Goal: Find specific page/section: Find specific page/section

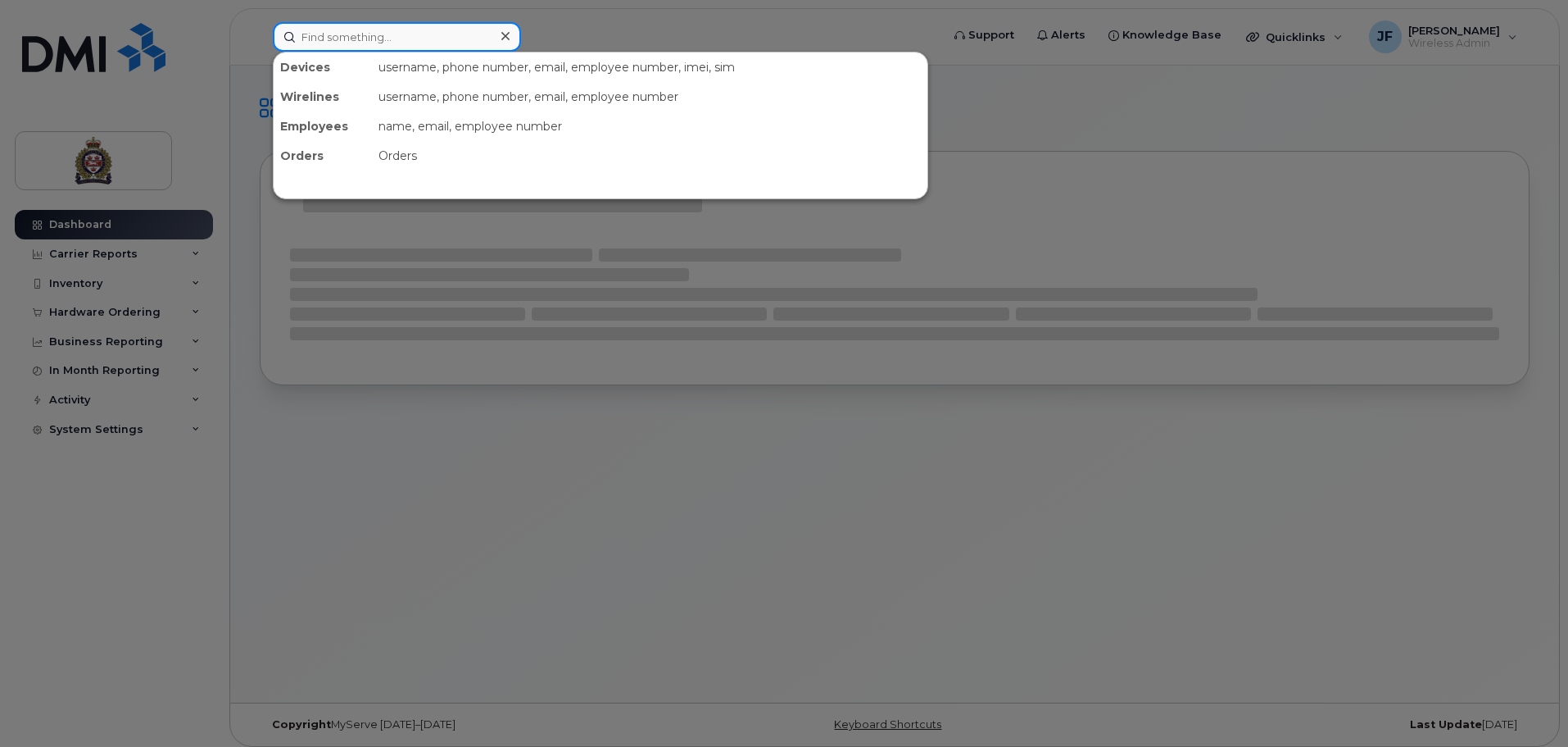
click at [446, 39] on input at bounding box center [397, 37] width 248 height 30
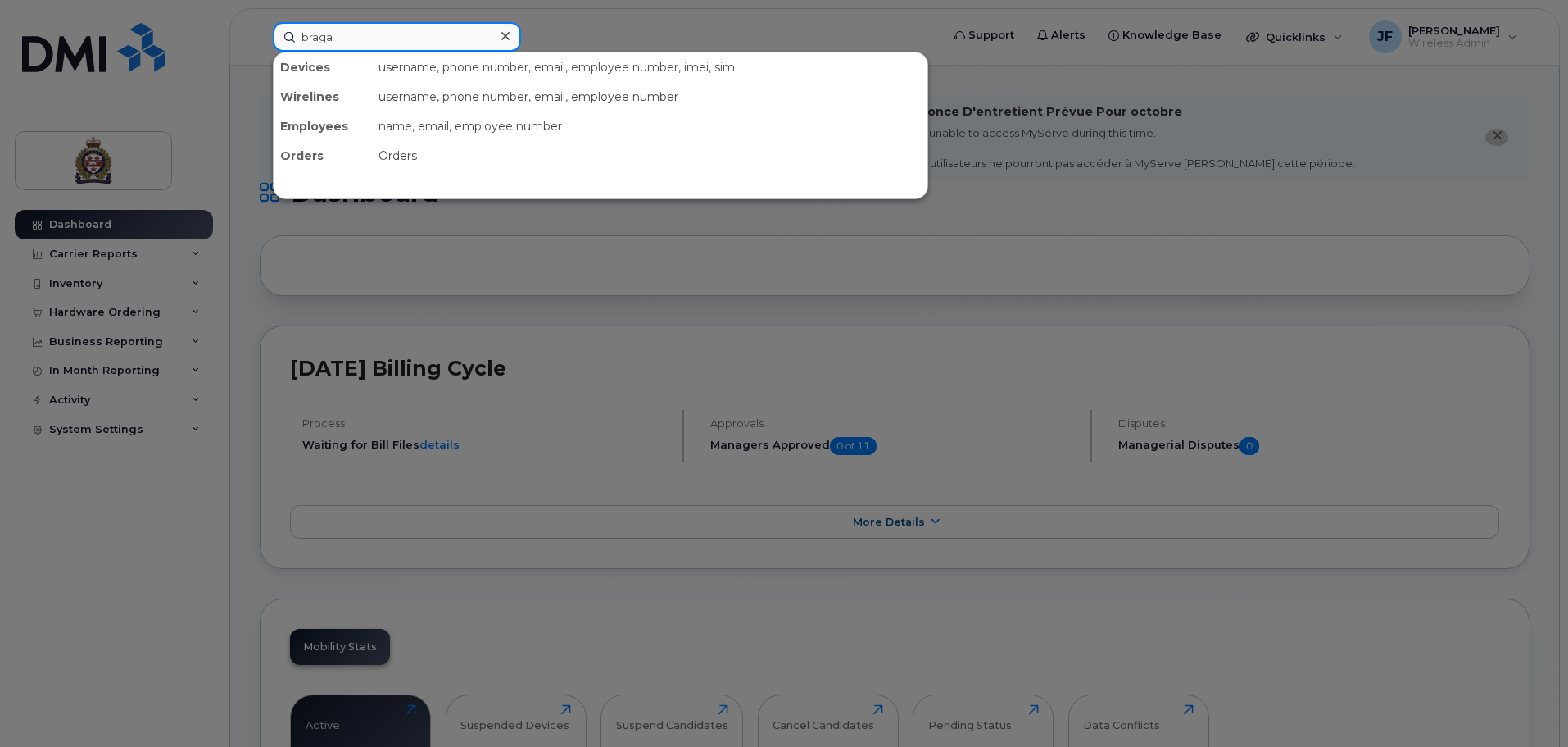
type input "braga"
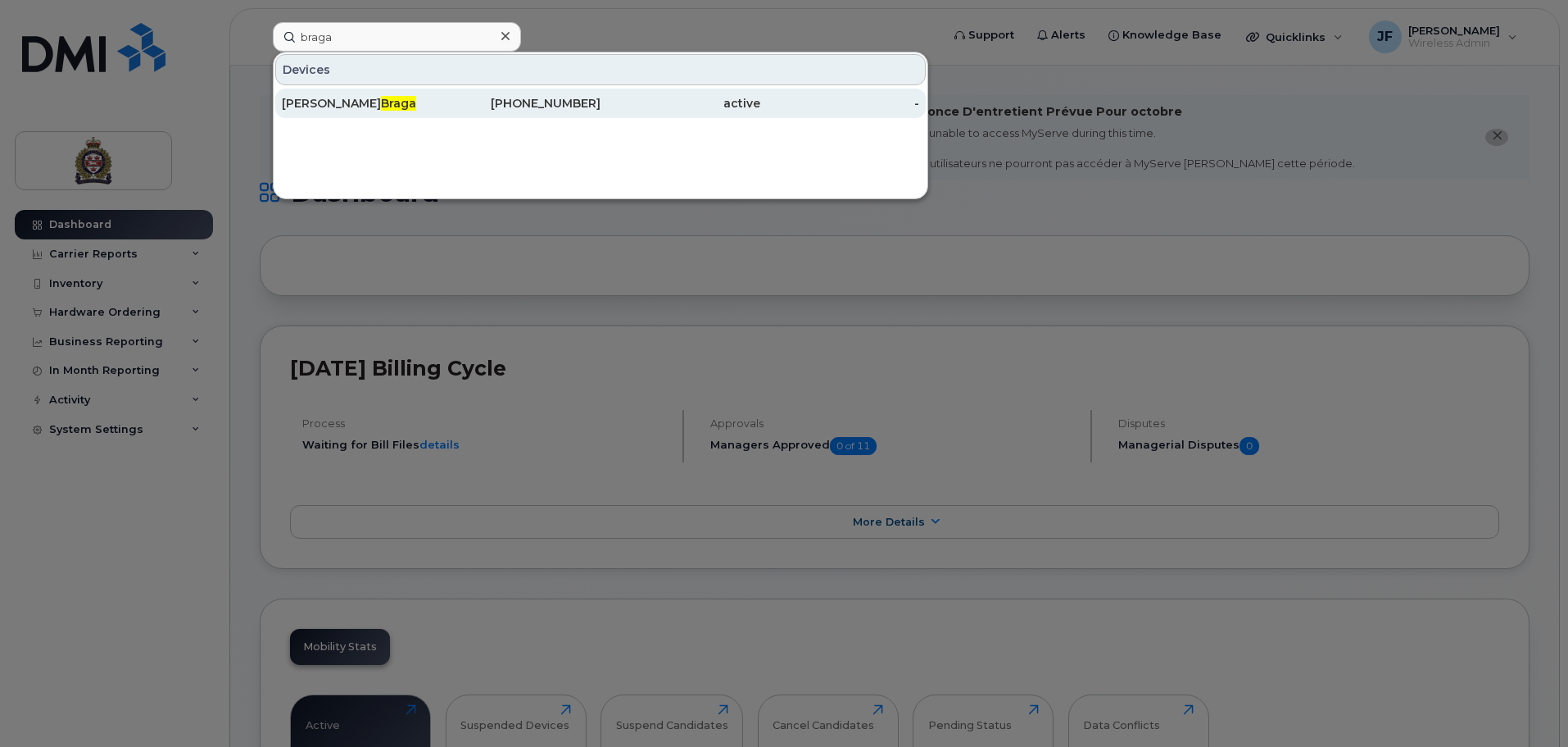
click at [430, 93] on div "[PERSON_NAME]" at bounding box center [362, 104] width 160 height 30
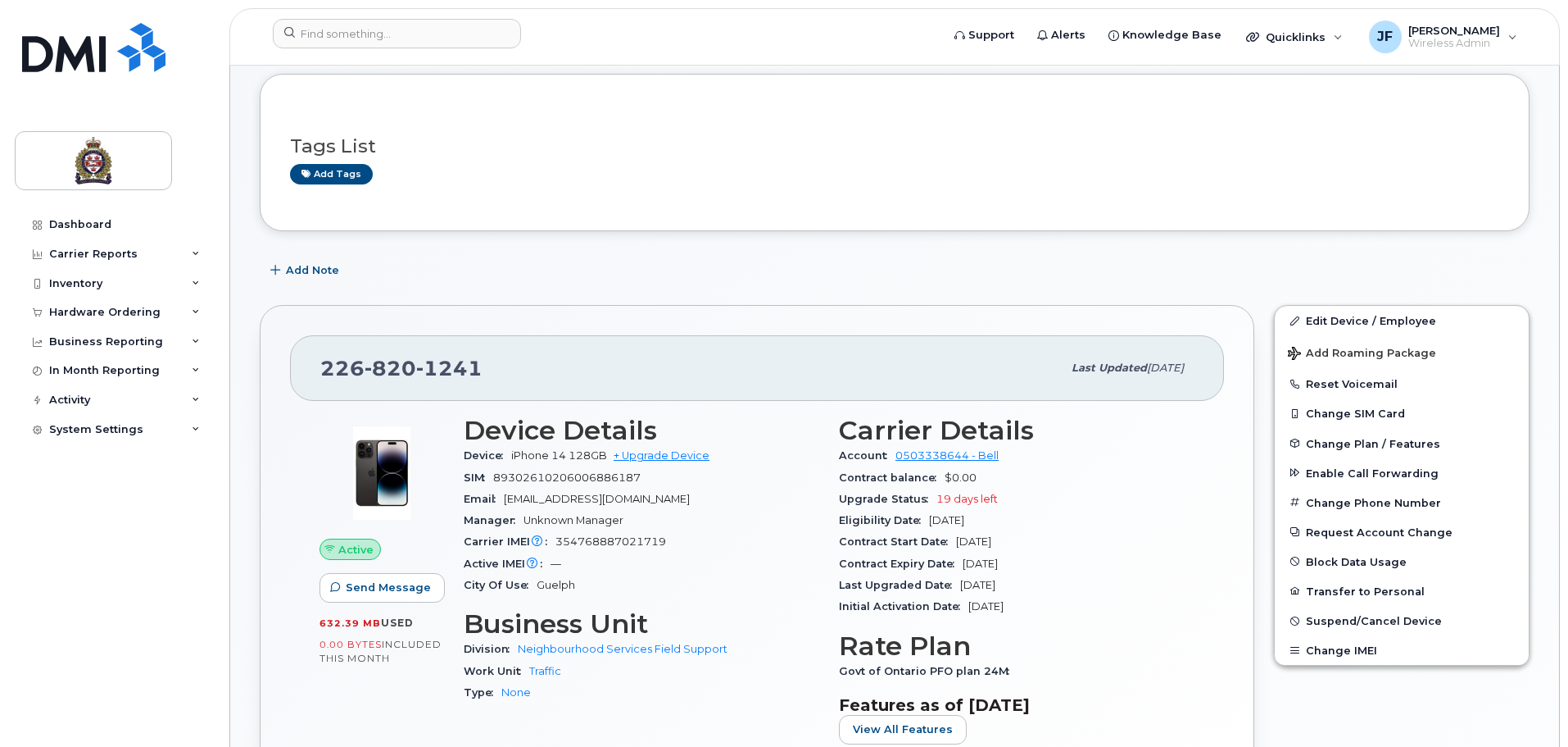
scroll to position [246, 0]
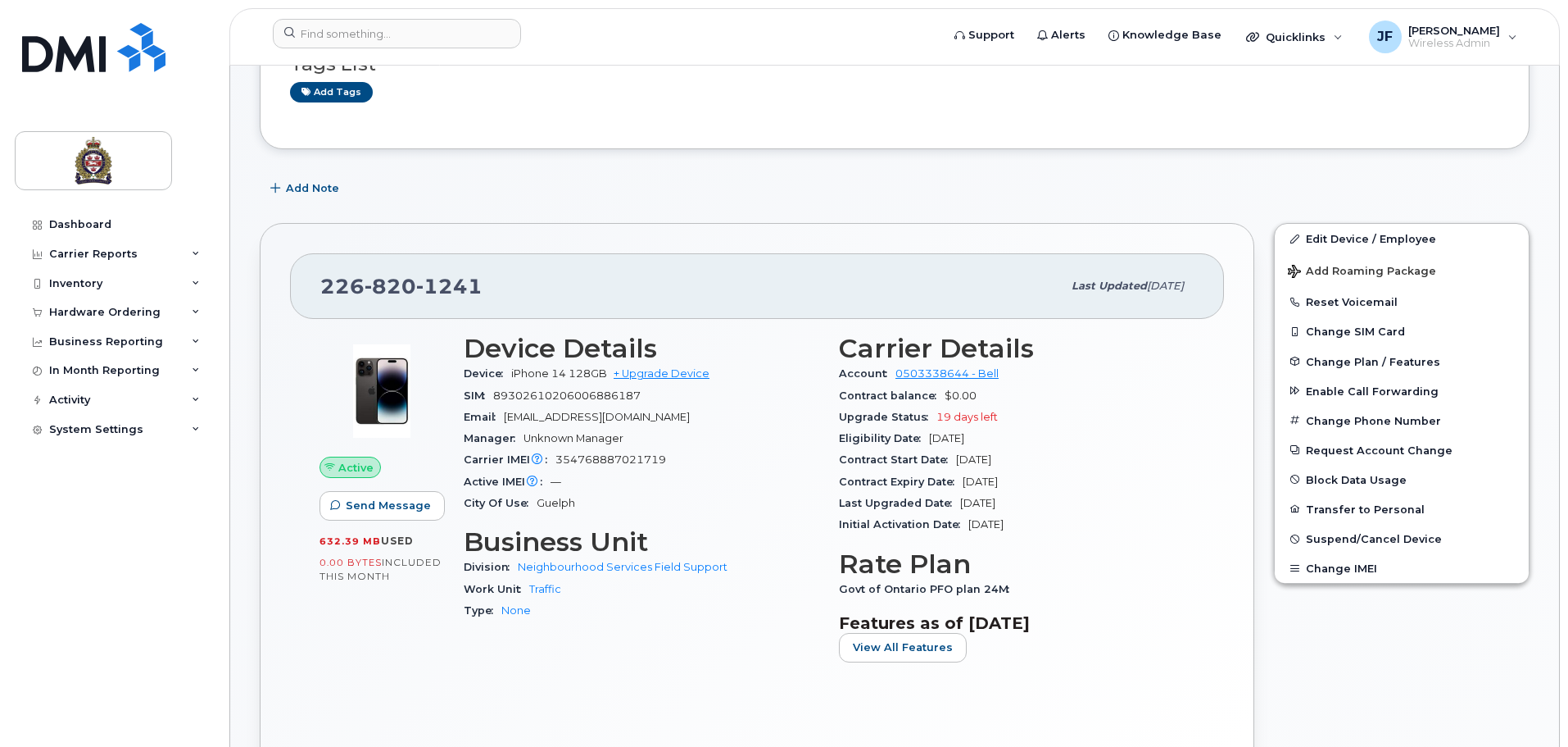
click at [961, 407] on div "Upgrade Status 19 days left" at bounding box center [1016, 417] width 356 height 21
click at [712, 106] on div "Tags List Add tags" at bounding box center [894, 70] width 1209 height 97
